Goal: Information Seeking & Learning: Check status

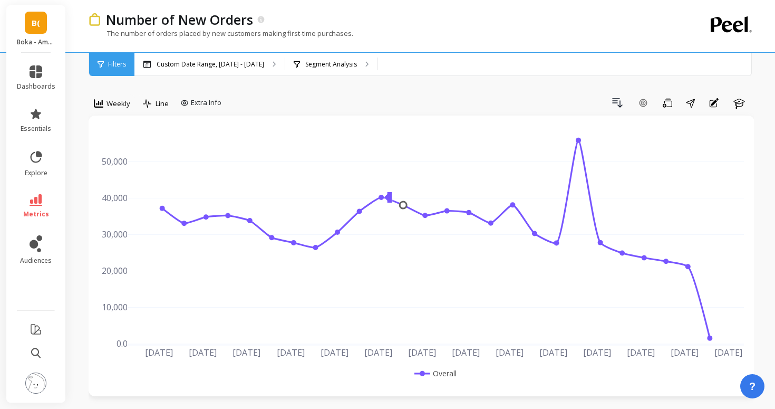
click at [39, 195] on icon at bounding box center [36, 200] width 13 height 12
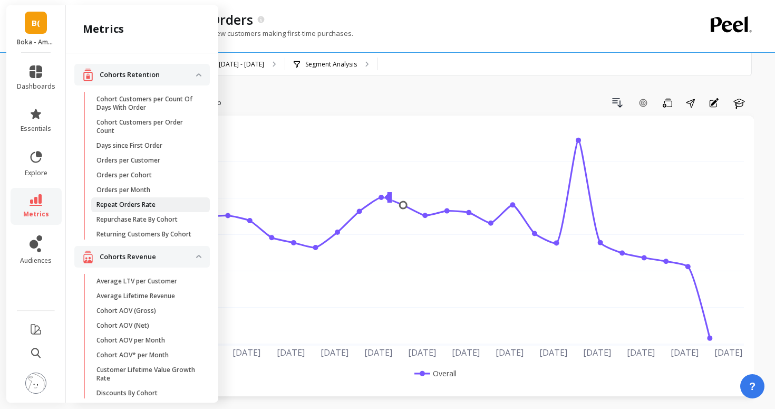
click at [111, 202] on p "Repeat Orders Rate" at bounding box center [126, 204] width 59 height 8
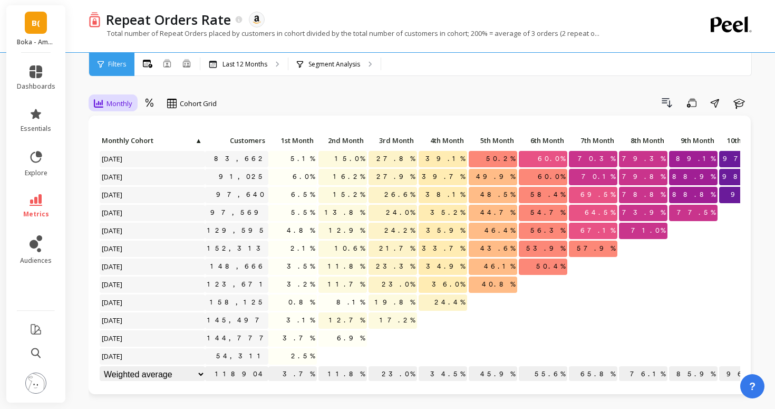
click at [116, 108] on div "Monthly" at bounding box center [113, 103] width 38 height 13
click at [115, 108] on div "Monthly" at bounding box center [113, 103] width 38 height 13
click at [51, 161] on link "explore" at bounding box center [36, 163] width 38 height 27
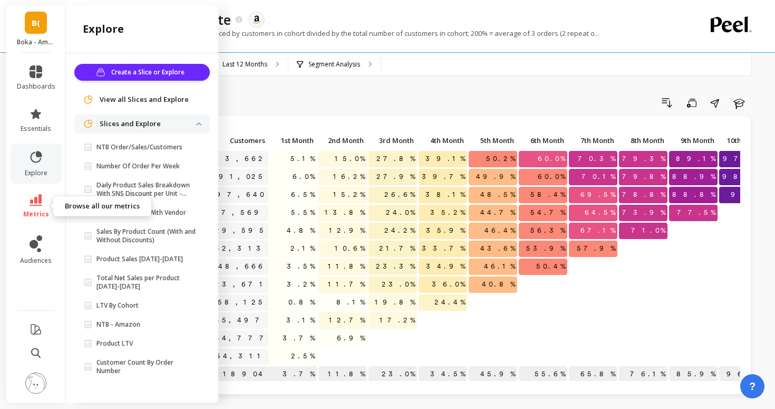
click at [49, 205] on link "metrics" at bounding box center [36, 206] width 38 height 24
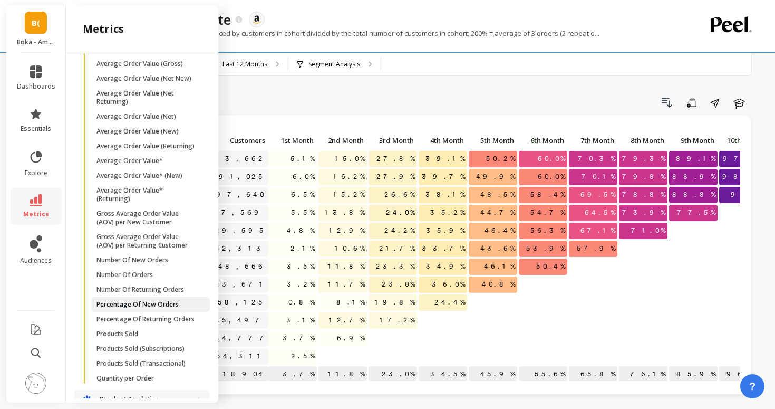
scroll to position [621, 0]
click at [140, 263] on p "Number Of New Orders" at bounding box center [133, 259] width 72 height 8
